Goal: Task Accomplishment & Management: Complete application form

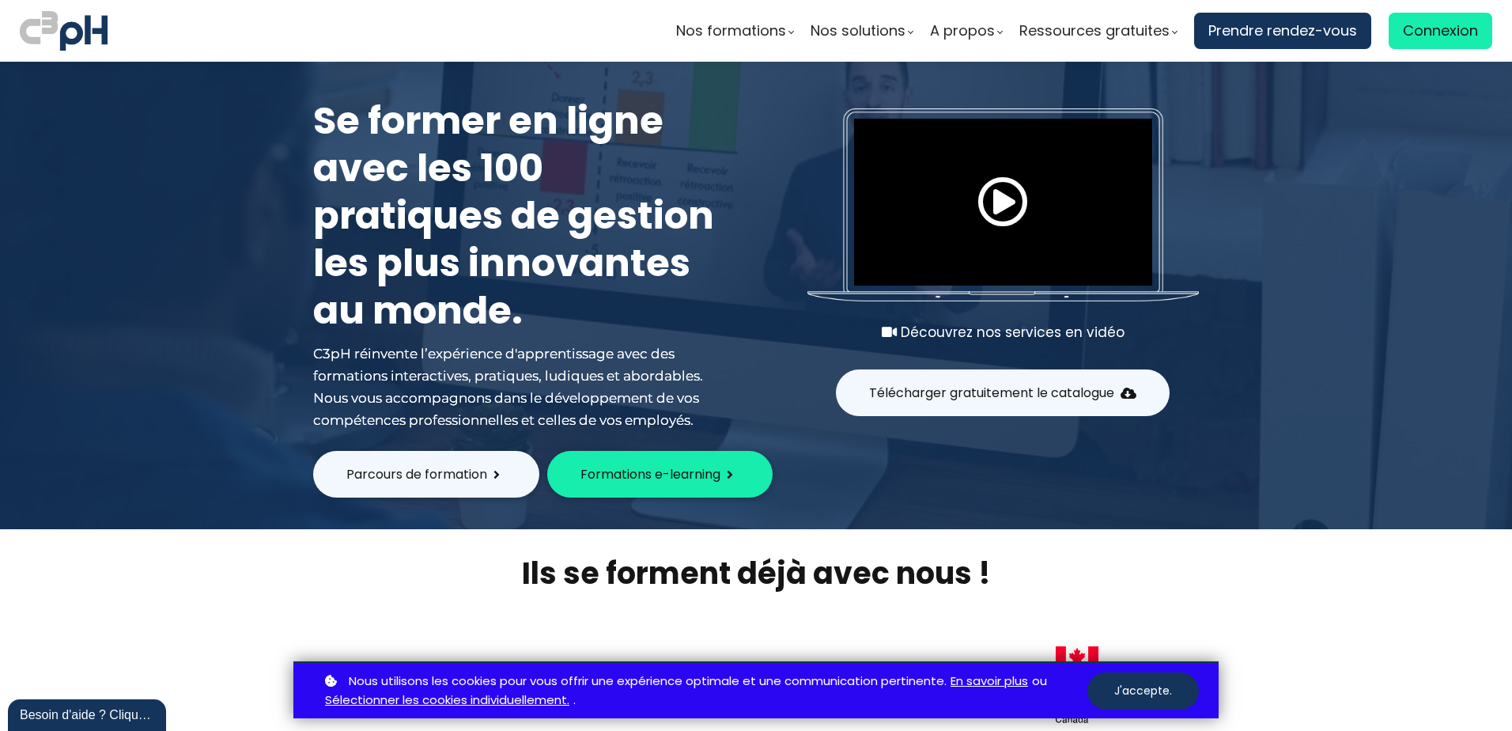
click at [680, 468] on span "Formations e-learning" at bounding box center [650, 474] width 140 height 20
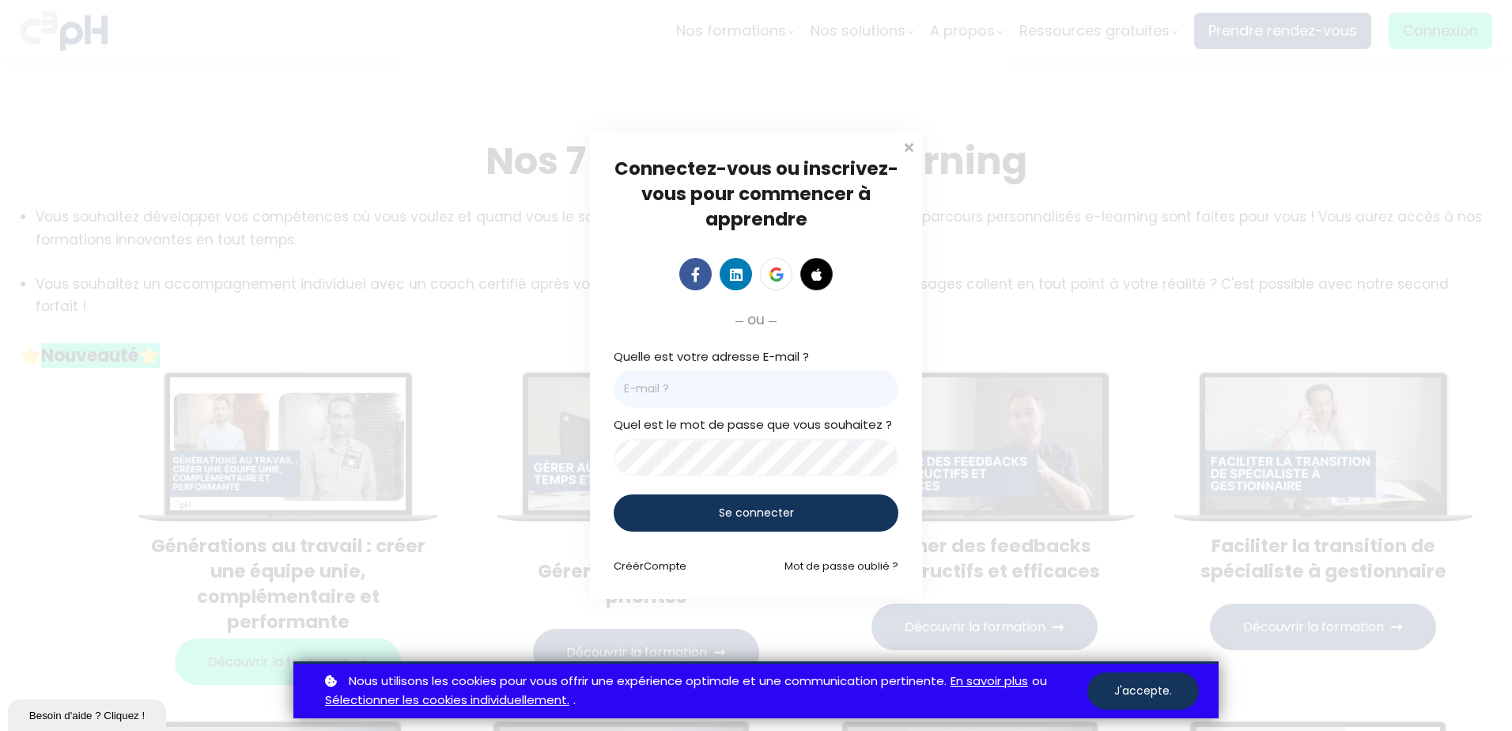
click at [746, 391] on input "email" at bounding box center [756, 388] width 285 height 37
type input "[EMAIL_ADDRESS][DOMAIN_NAME]"
click at [798, 507] on div "Se connecter" at bounding box center [756, 512] width 285 height 37
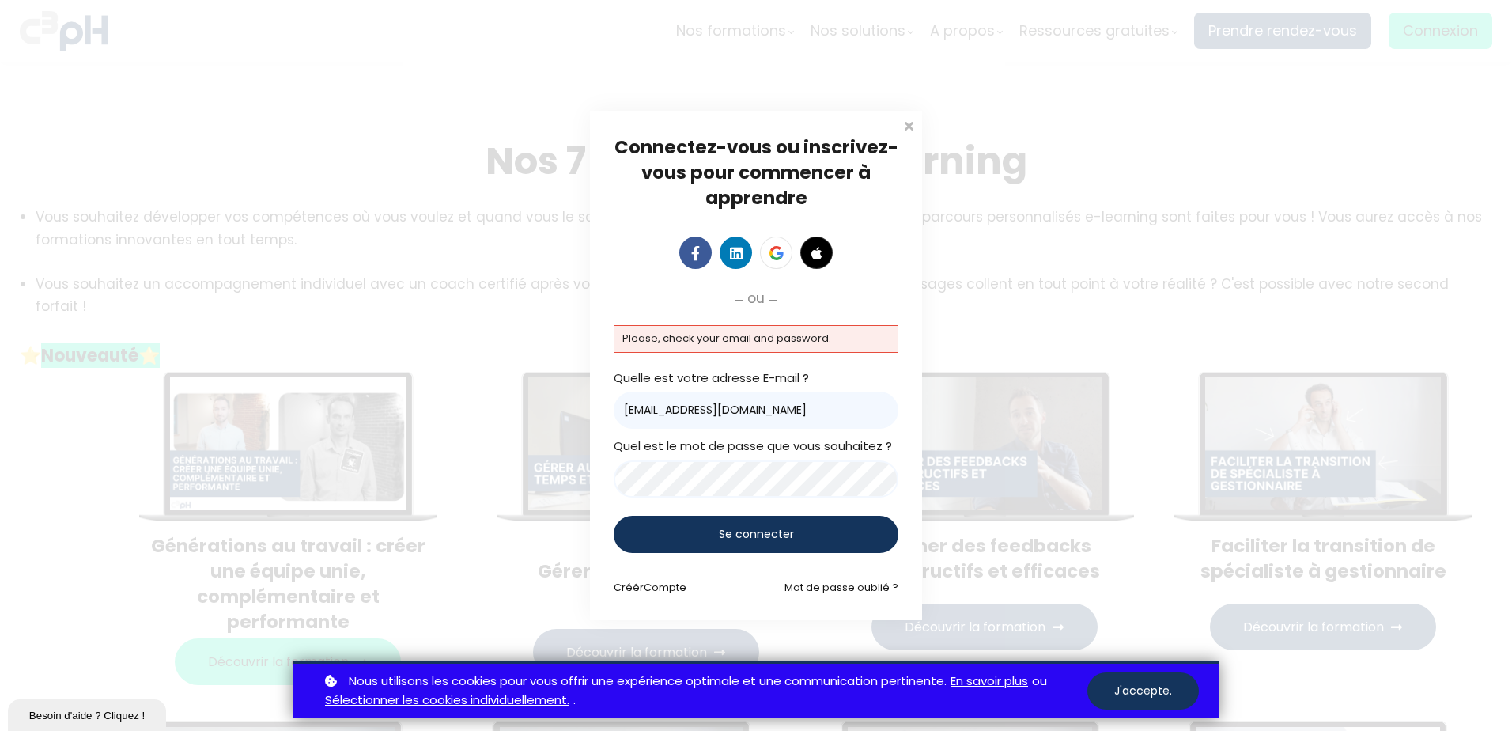
click at [739, 342] on p "Please, check your email and password." at bounding box center [755, 338] width 267 height 17
click at [746, 587] on div "Créér Compte un nouveau compte gratuit Mot de passe oublié ?" at bounding box center [756, 587] width 285 height 17
click at [0, 730] on com-1password-button at bounding box center [0, 731] width 0 height 0
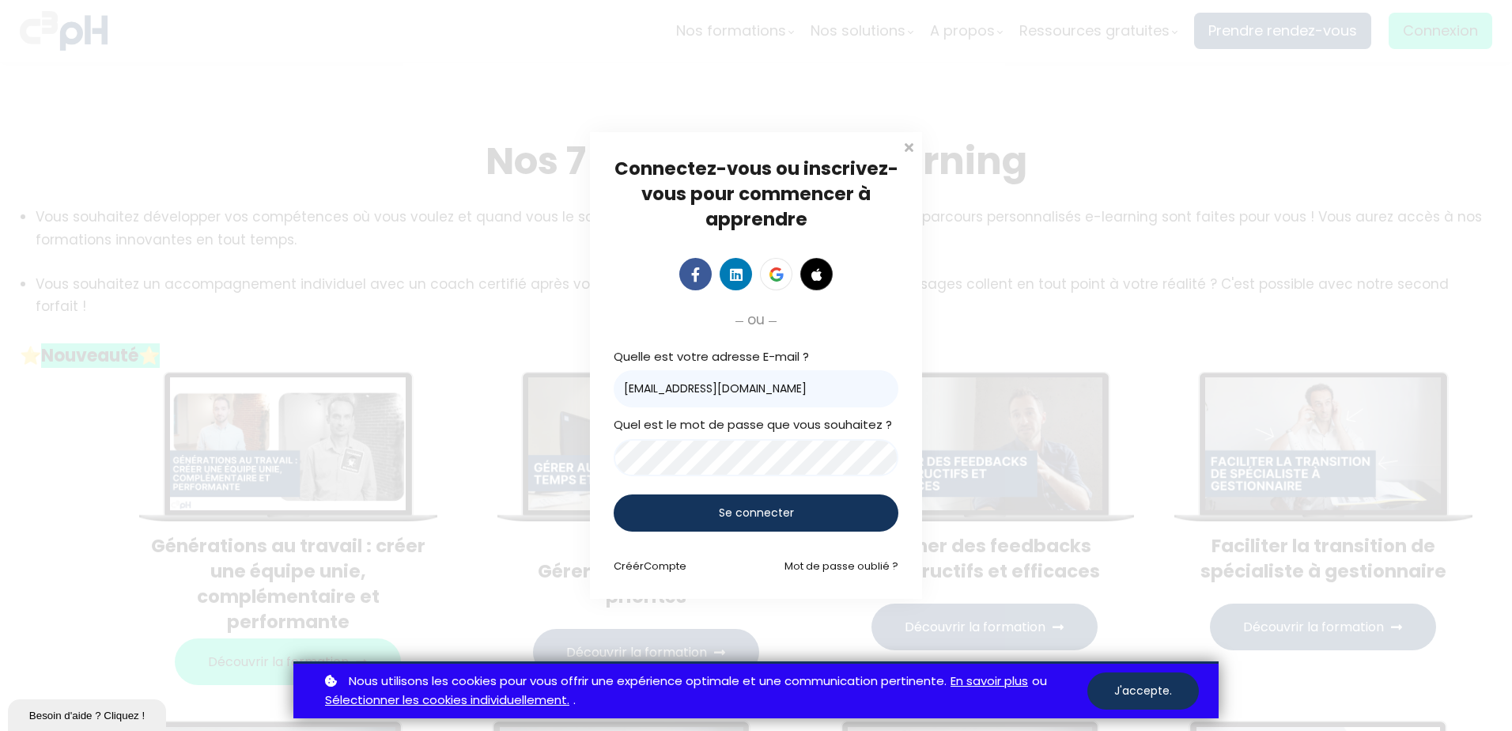
click at [1090, 414] on div "Connectez-vous ou inscrivez-vous pour commencer à apprendre Connectez-vous pour…" at bounding box center [756, 365] width 1512 height 731
click at [719, 513] on span "Se connecter" at bounding box center [756, 512] width 75 height 17
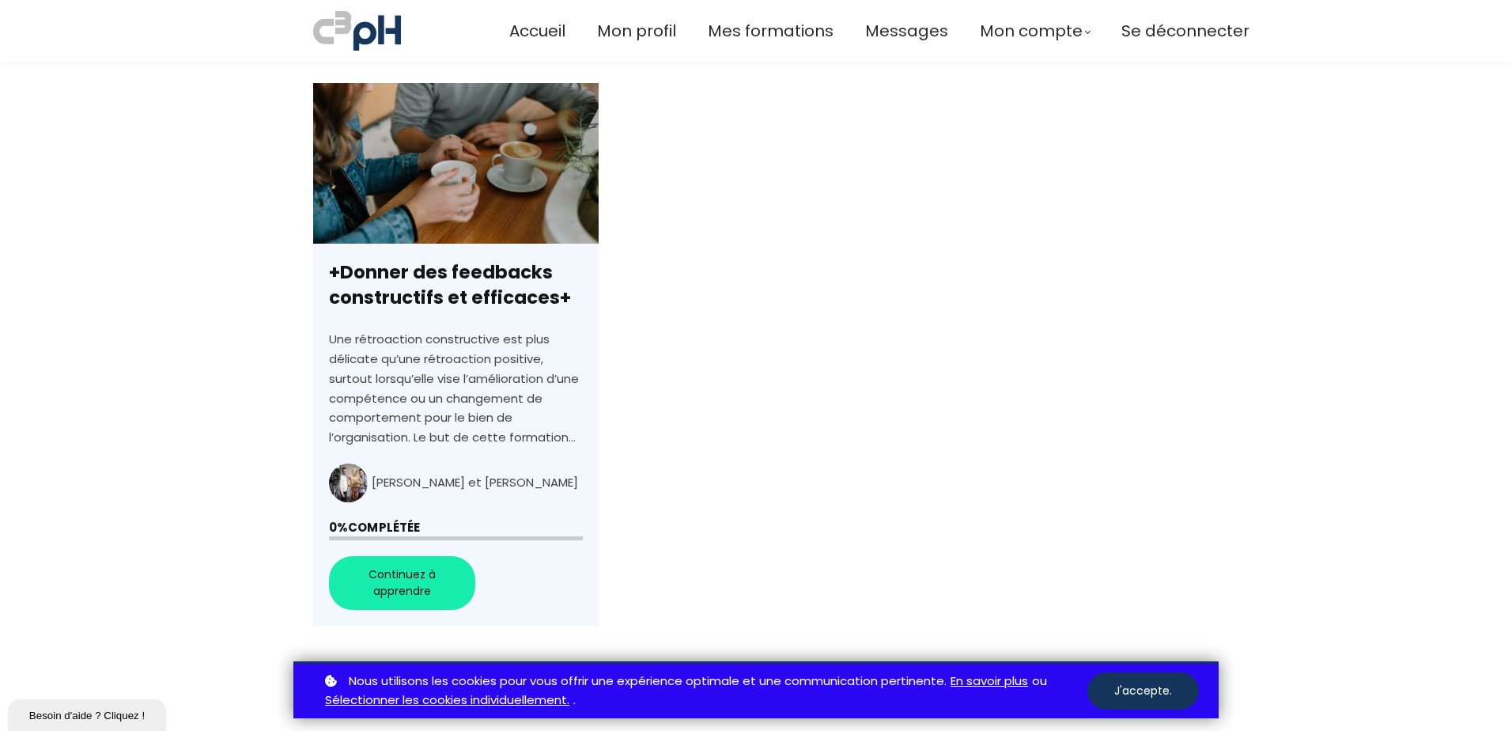
scroll to position [432, 0]
